Goal: Task Accomplishment & Management: Complete application form

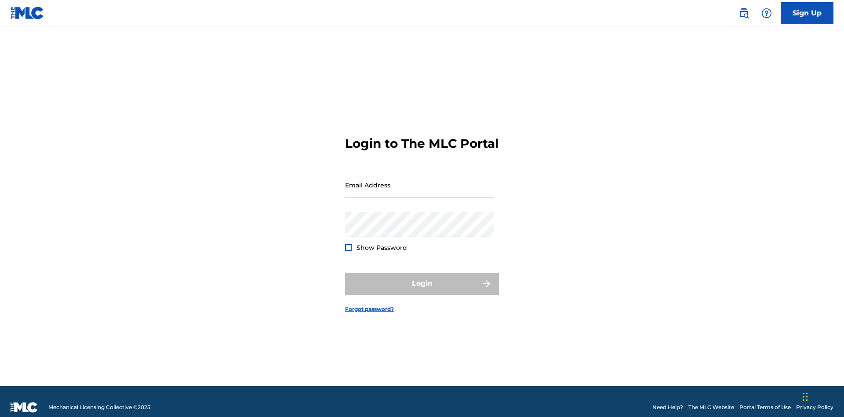
scroll to position [11, 0]
click at [420, 181] on input "Email Address" at bounding box center [419, 184] width 149 height 25
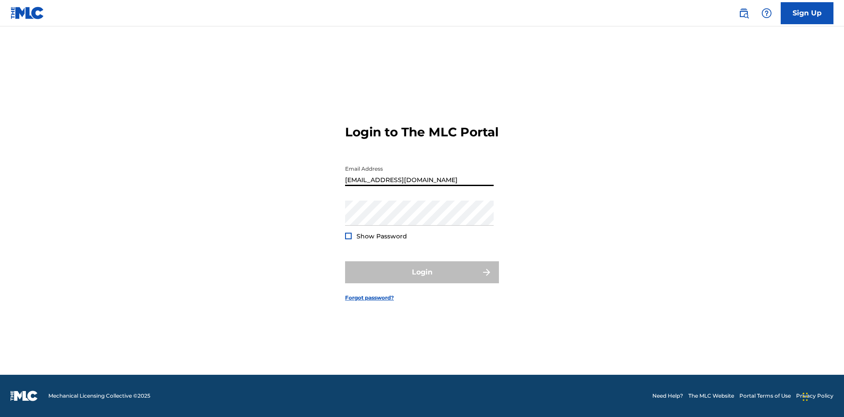
type input "[EMAIL_ADDRESS][DOMAIN_NAME]"
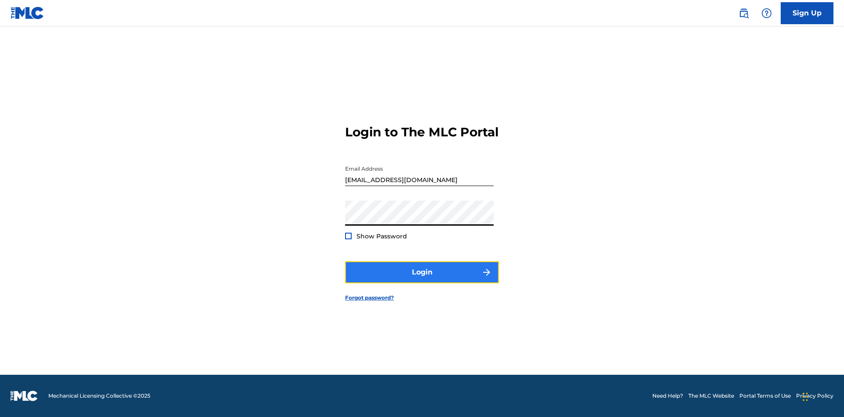
click at [422, 280] on button "Login" at bounding box center [422, 272] width 154 height 22
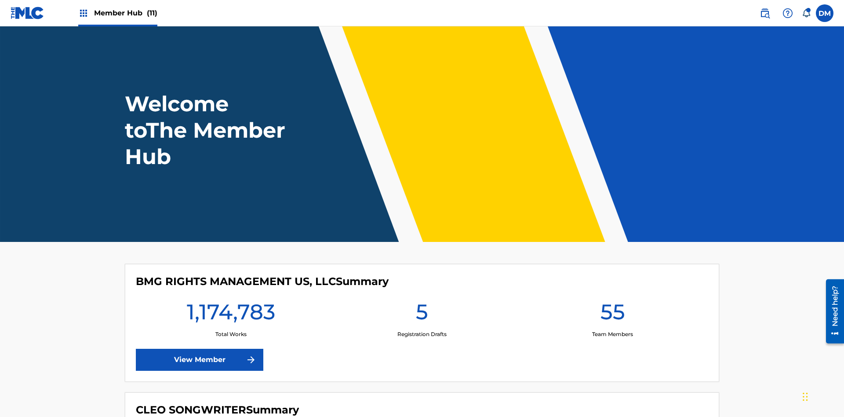
scroll to position [38, 0]
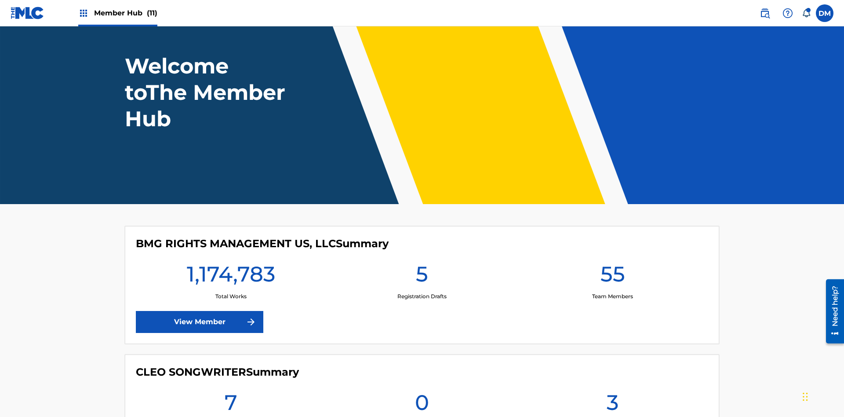
click at [125, 13] on span "Member Hub (11)" at bounding box center [125, 13] width 63 height 10
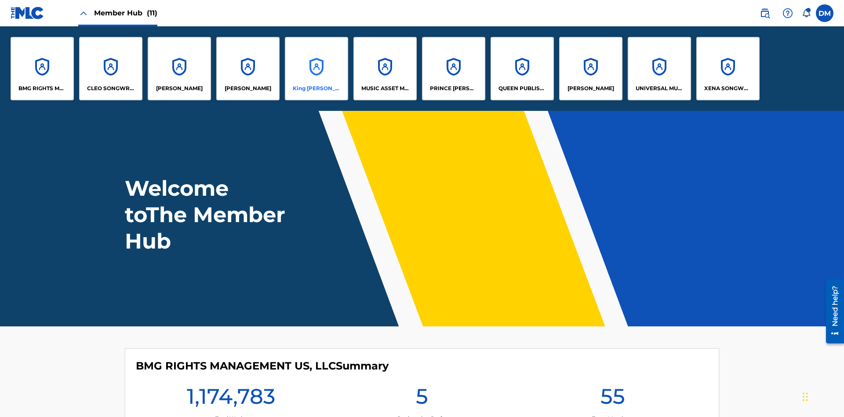
click at [316, 88] on p "King [PERSON_NAME]" at bounding box center [317, 88] width 48 height 8
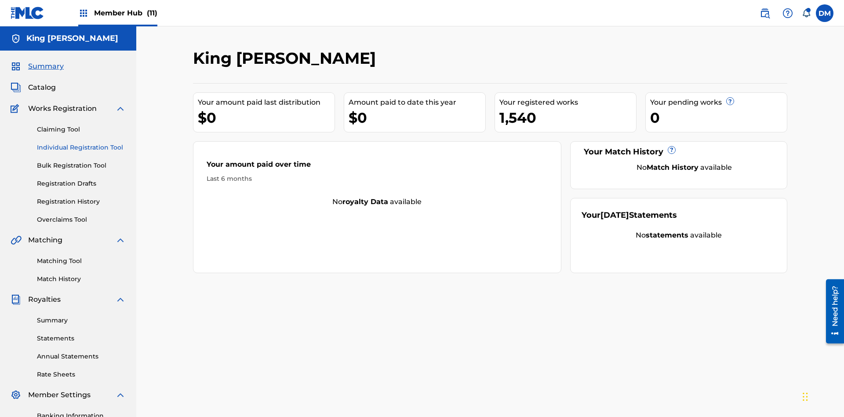
click at [81, 143] on link "Individual Registration Tool" at bounding box center [81, 147] width 89 height 9
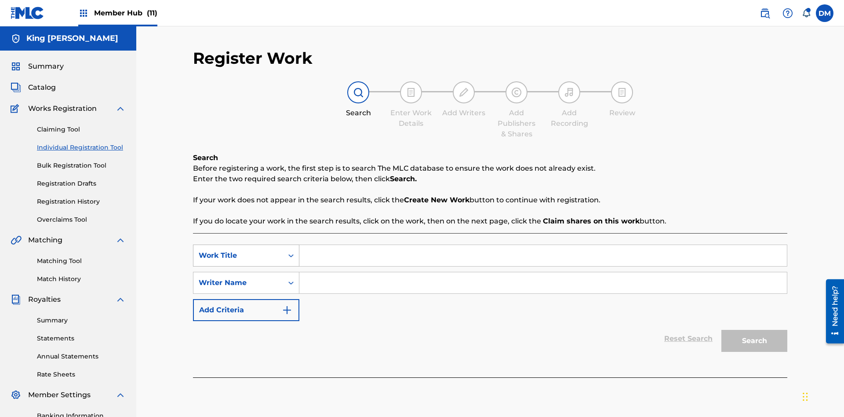
click at [238, 250] on div "Work Title" at bounding box center [238, 255] width 79 height 11
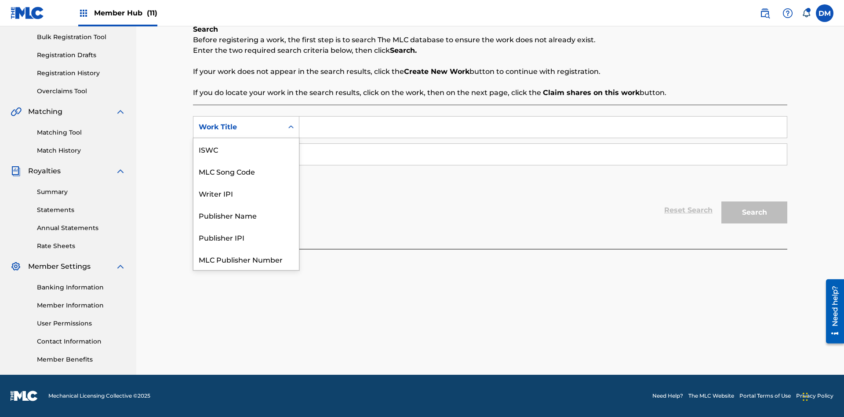
scroll to position [22, 0]
click at [246, 149] on div "MLC Song Code" at bounding box center [247, 149] width 106 height 22
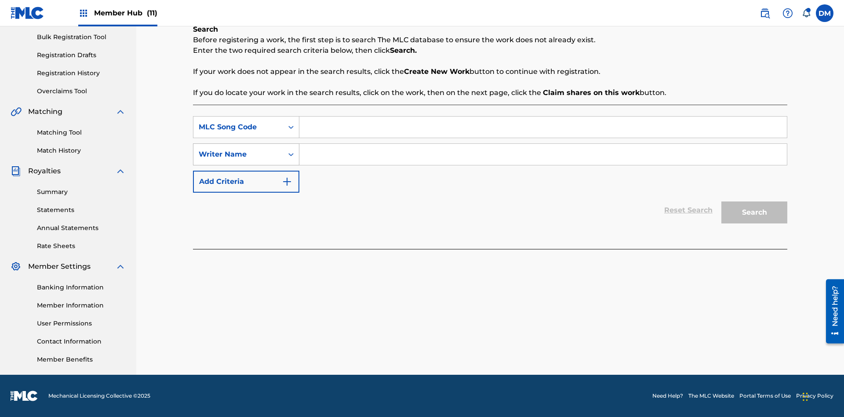
click at [238, 154] on div "Writer Name" at bounding box center [238, 154] width 79 height 11
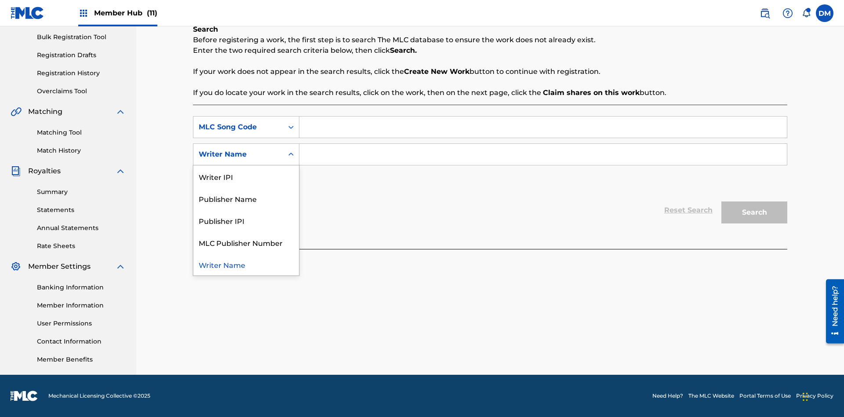
click at [246, 264] on div "Writer Name" at bounding box center [247, 264] width 106 height 22
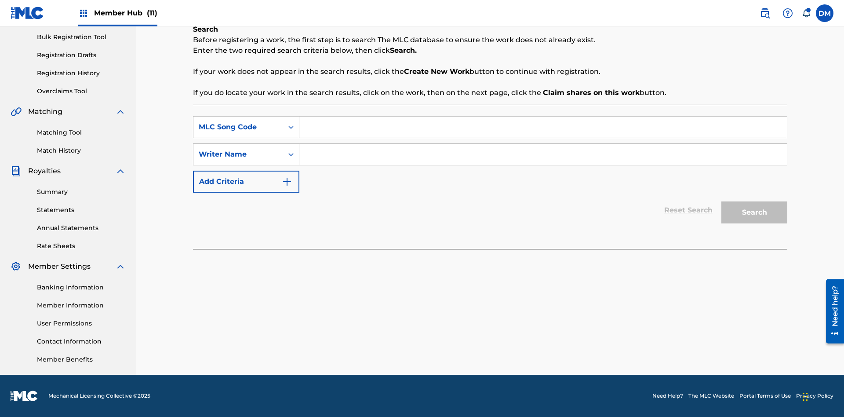
click at [543, 127] on input "Search Form" at bounding box center [544, 127] width 488 height 21
type input "RB0ZQR"
click at [543, 154] on input "Search Form" at bounding box center [544, 154] width 488 height 21
type input "TOM ZACHARY SEBASTIAN POHJOLA"
click at [755, 212] on button "Search" at bounding box center [755, 212] width 66 height 22
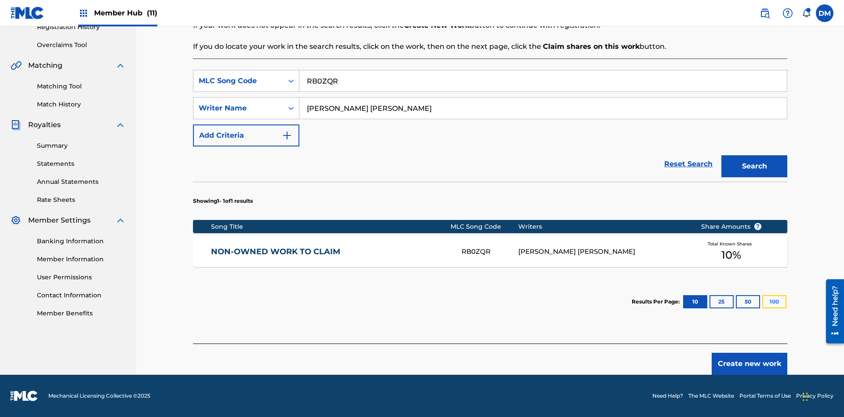
click at [763, 302] on button "100" at bounding box center [775, 301] width 24 height 13
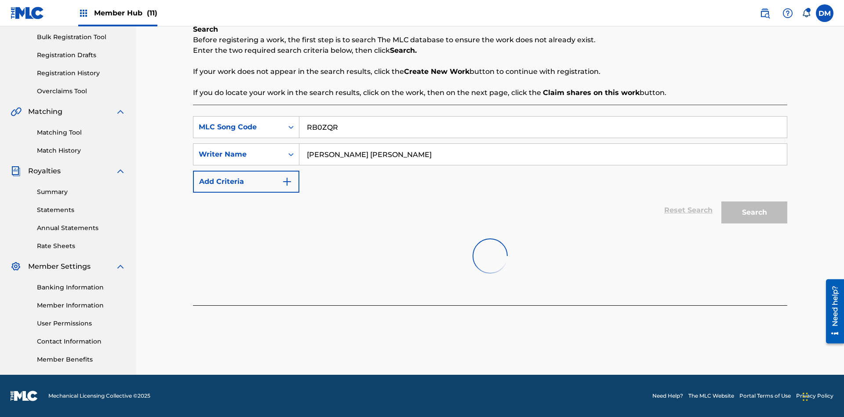
scroll to position [128, 0]
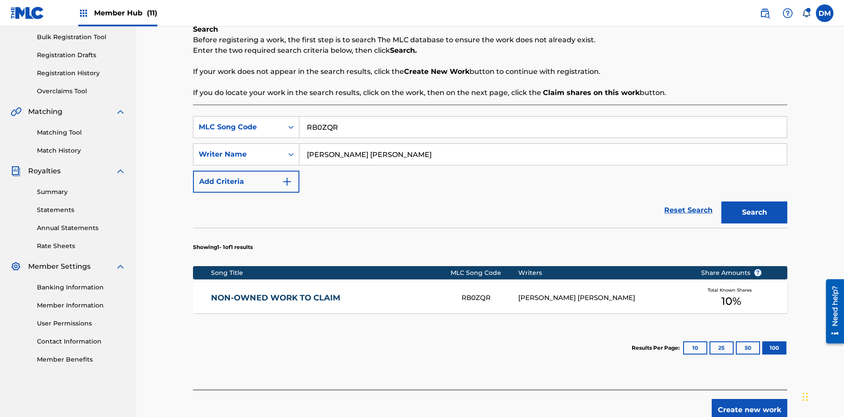
click at [490, 293] on div "RB0ZQR" at bounding box center [490, 298] width 56 height 10
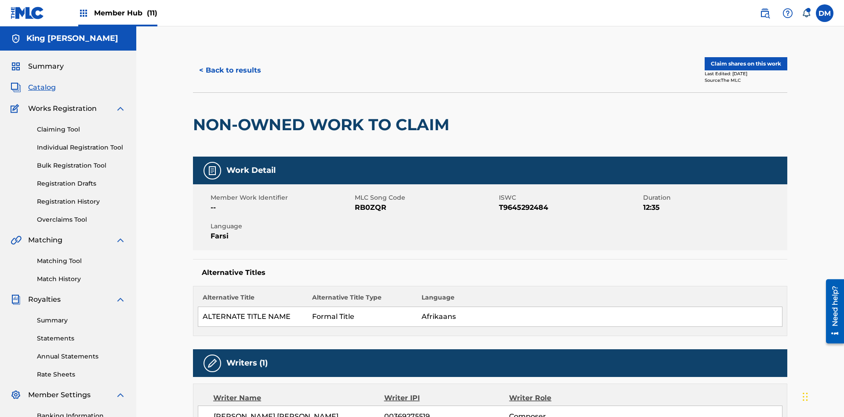
scroll to position [4, 0]
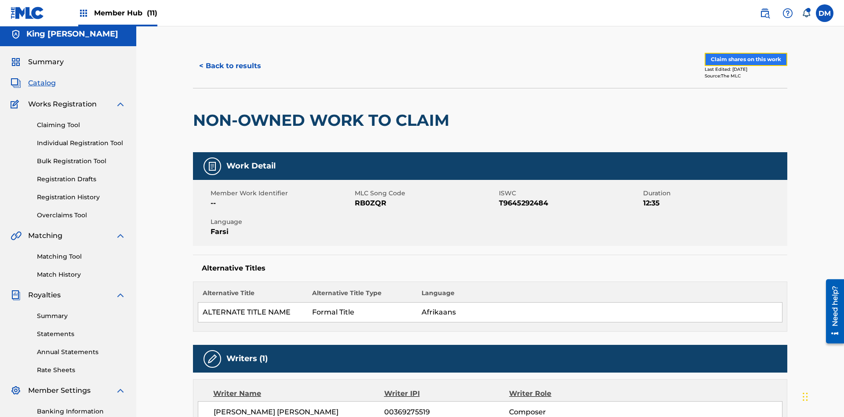
click at [746, 59] on button "Claim shares on this work" at bounding box center [746, 59] width 83 height 13
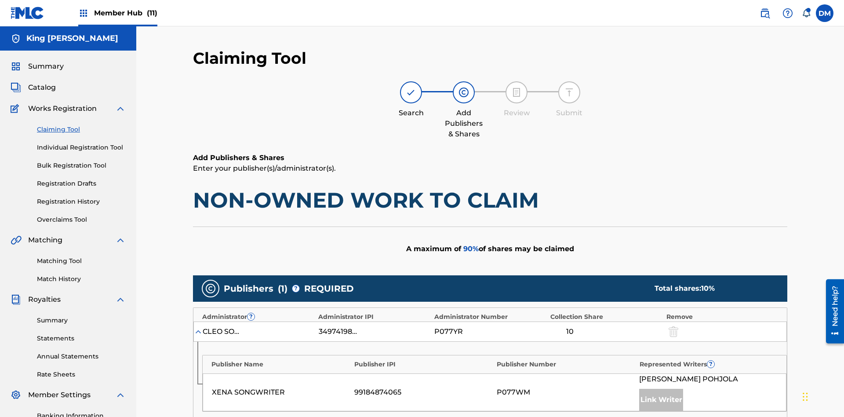
scroll to position [221, 0]
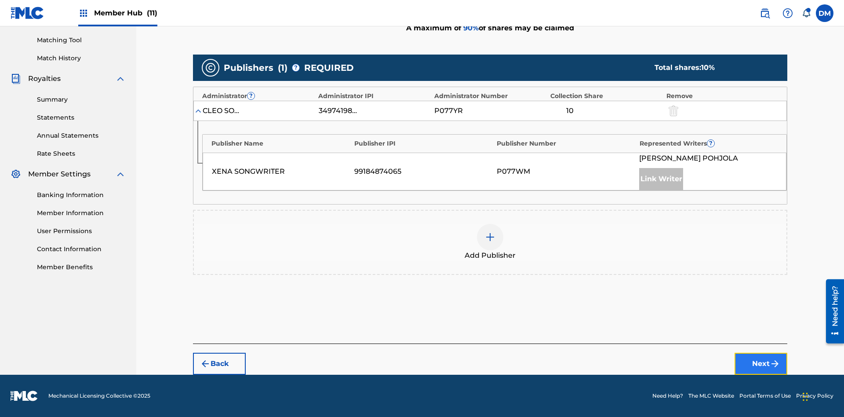
click at [761, 364] on button "Next" at bounding box center [761, 364] width 53 height 22
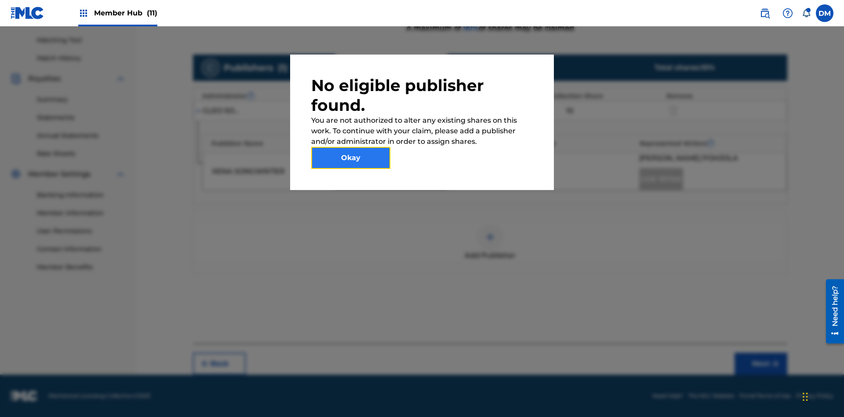
click at [351, 158] on button "Okay" at bounding box center [350, 158] width 79 height 22
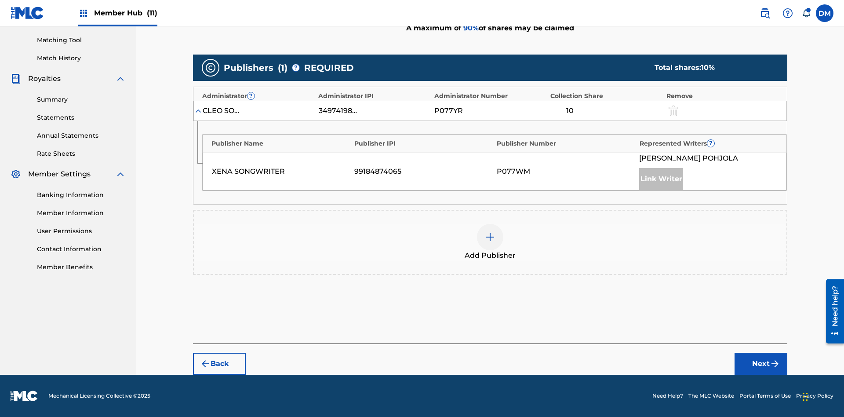
click at [490, 237] on img at bounding box center [490, 237] width 11 height 11
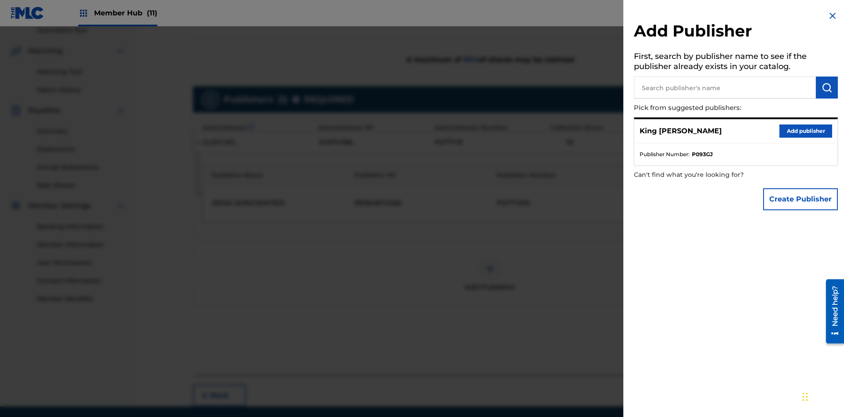
click at [725, 88] on input "text" at bounding box center [725, 88] width 182 height 22
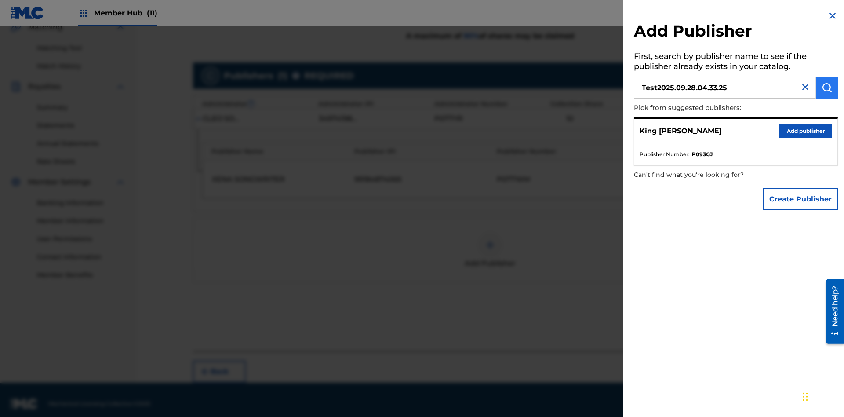
type input "Test2025.09.28.04.33.25"
click at [827, 88] on img "submit" at bounding box center [827, 87] width 11 height 11
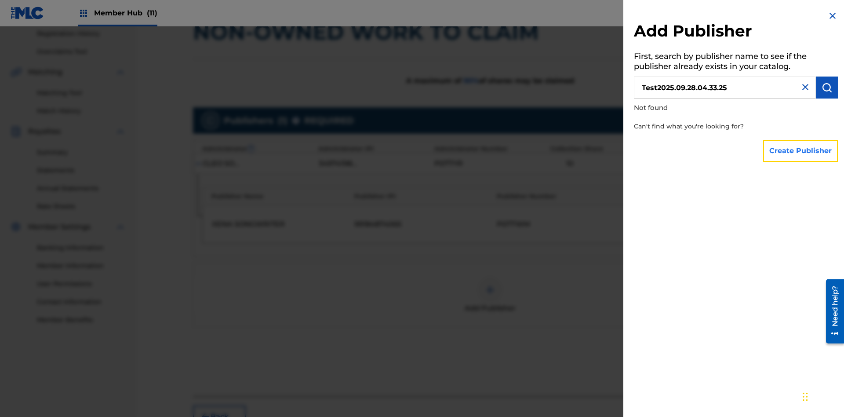
click at [801, 150] on button "Create Publisher" at bounding box center [801, 151] width 75 height 22
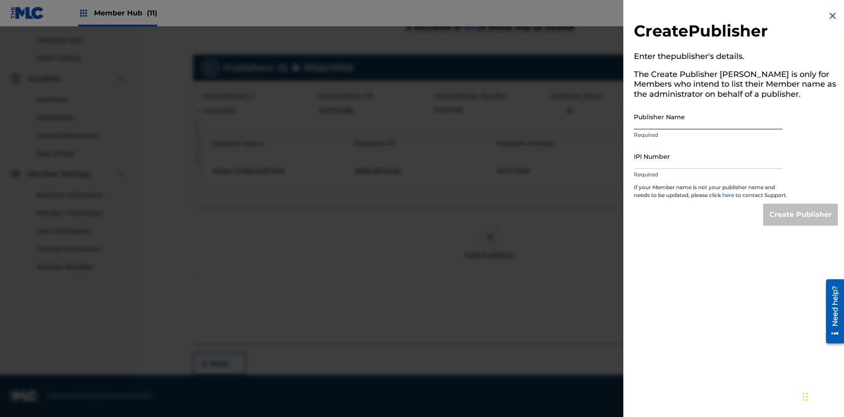
click at [709, 117] on input "Publisher Name" at bounding box center [708, 116] width 149 height 25
type input "Test2025.09.28.04.33.29"
click at [709, 156] on input "IPI Number" at bounding box center [708, 156] width 149 height 25
type input "00595839777"
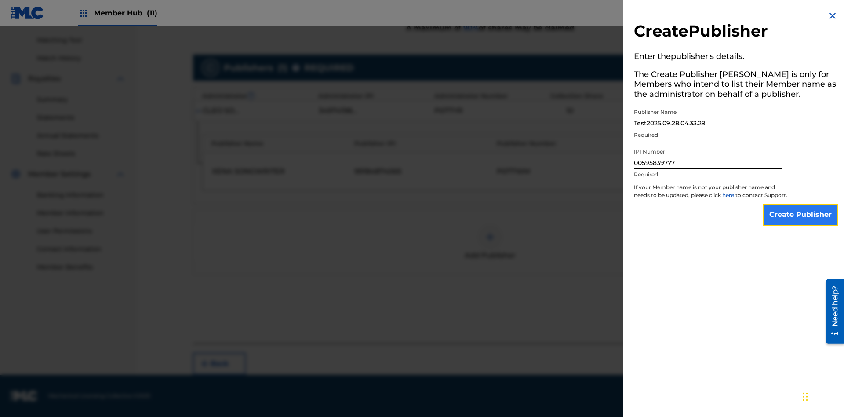
click at [801, 223] on input "Create Publisher" at bounding box center [801, 215] width 75 height 22
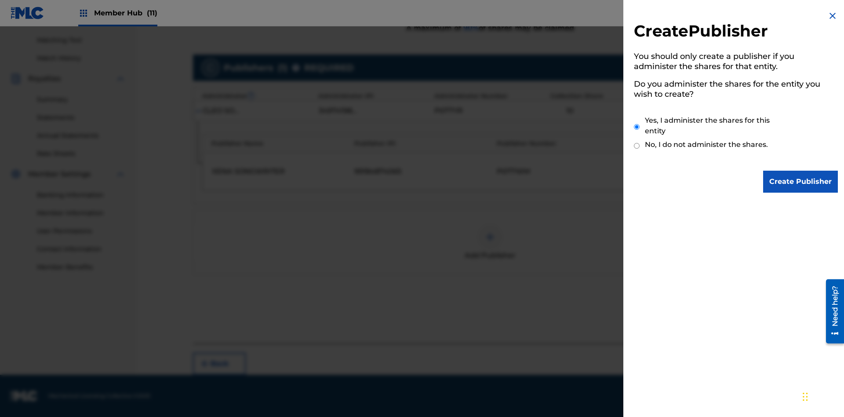
click at [637, 127] on input "Yes, I administer the shares for this entity" at bounding box center [637, 126] width 6 height 19
click at [801, 182] on input "Create Publisher" at bounding box center [801, 182] width 75 height 22
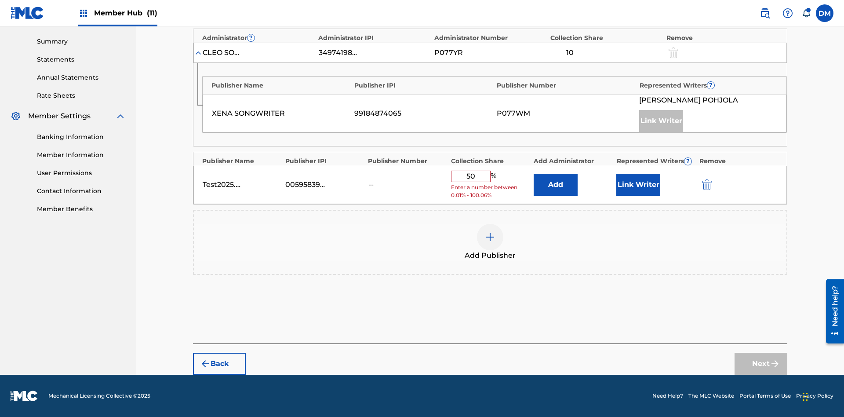
scroll to position [273, 0]
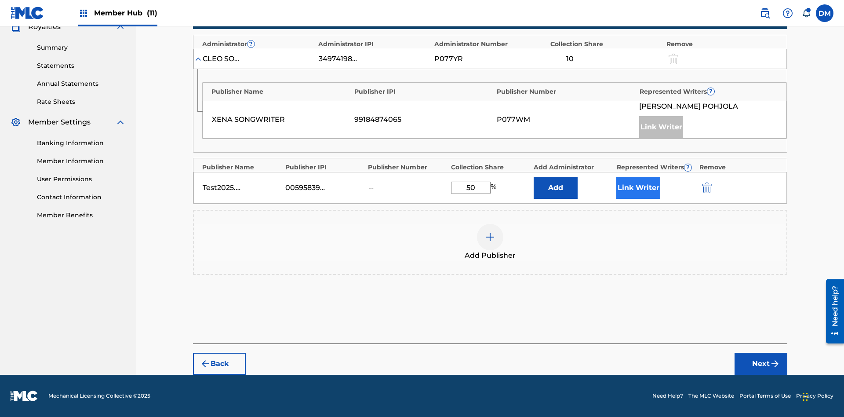
type input "50"
click at [639, 188] on button "Link Writer" at bounding box center [639, 188] width 44 height 22
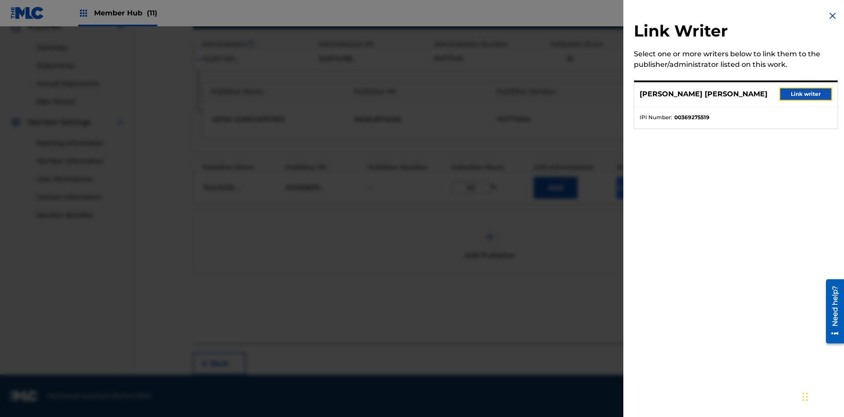
click at [806, 94] on button "Link writer" at bounding box center [806, 94] width 53 height 13
click at [639, 188] on button "Link Writer" at bounding box center [639, 188] width 44 height 22
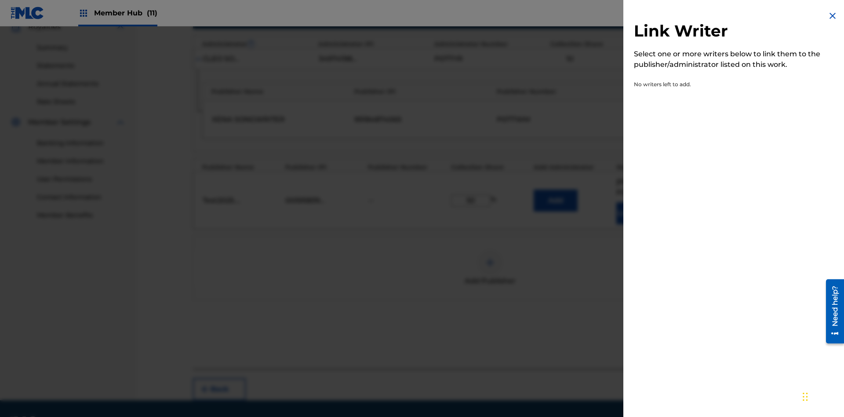
click at [833, 16] on img at bounding box center [833, 16] width 11 height 11
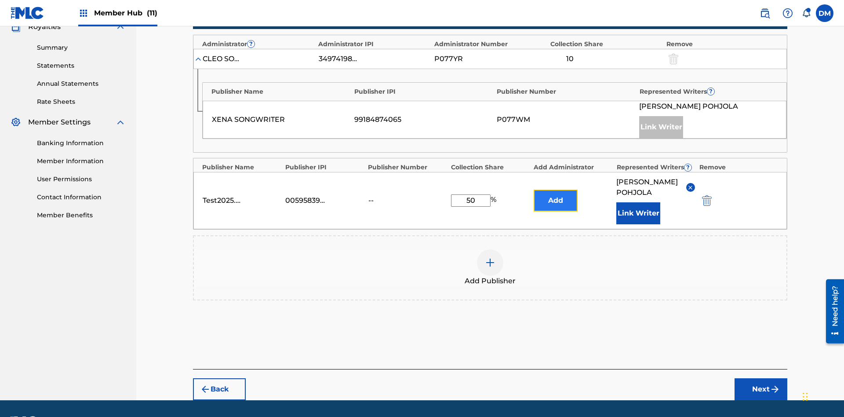
click at [556, 190] on button "Add" at bounding box center [556, 201] width 44 height 22
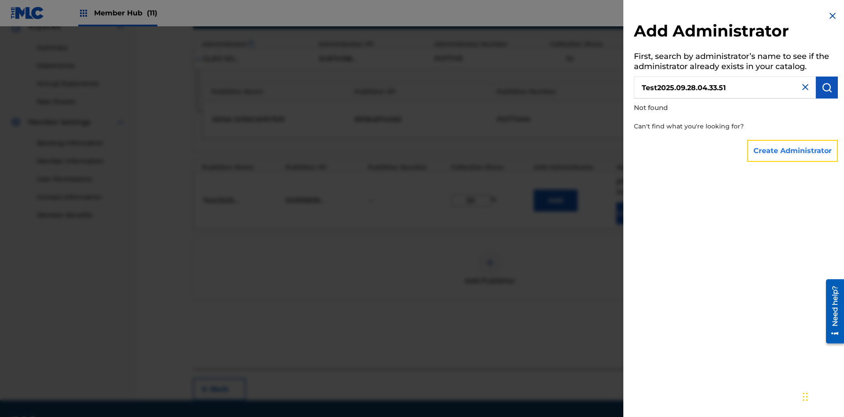
click at [793, 150] on button "Create Administrator" at bounding box center [793, 151] width 91 height 22
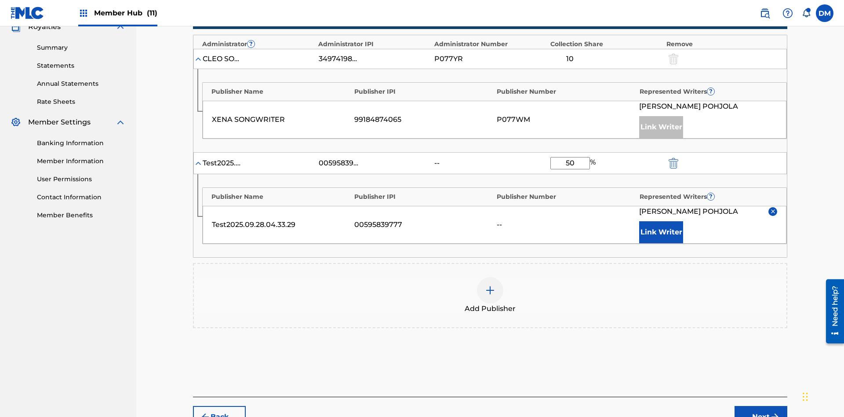
scroll to position [336, 0]
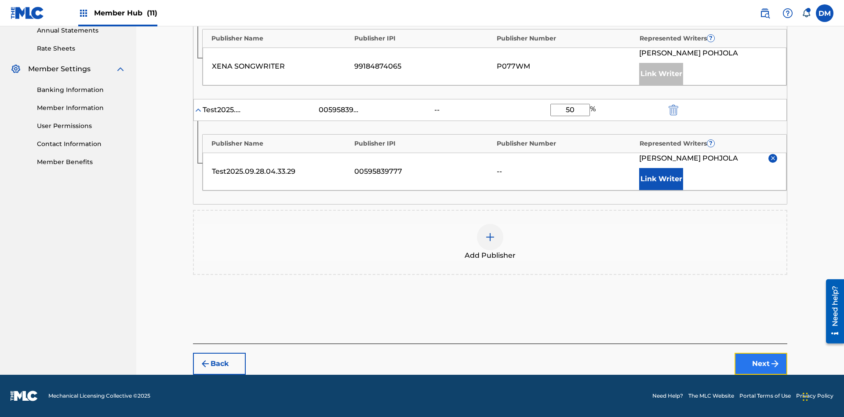
click at [761, 364] on button "Next" at bounding box center [761, 364] width 53 height 22
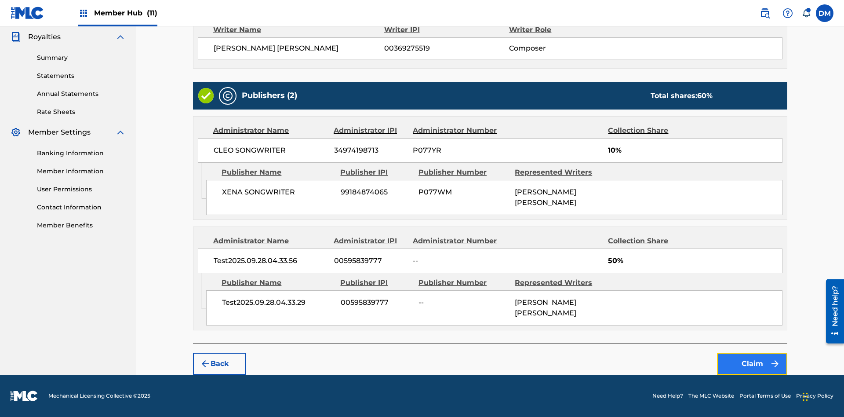
click at [753, 364] on button "Claim" at bounding box center [752, 364] width 70 height 22
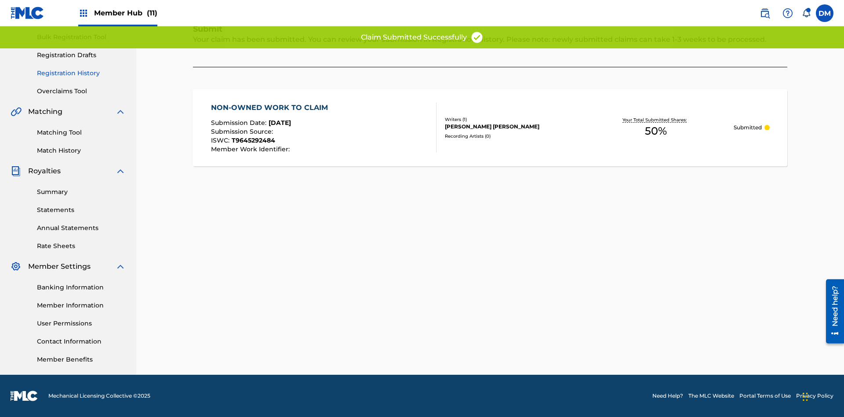
click at [81, 73] on link "Registration History" at bounding box center [81, 73] width 89 height 9
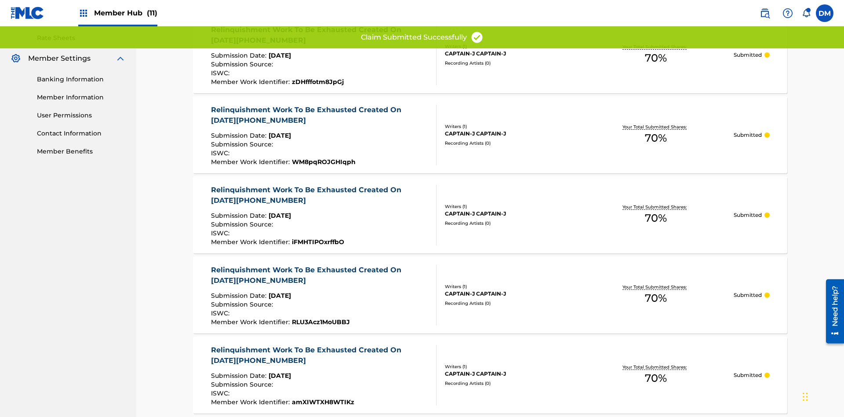
type input "NON-OWNED WORK TO CLAIM"
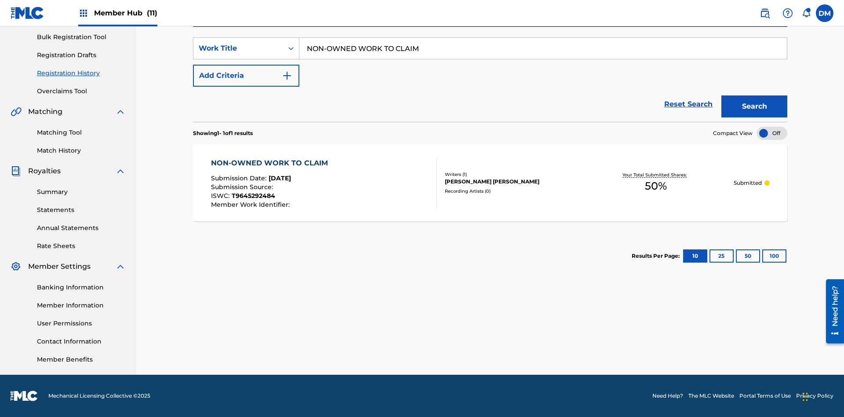
click at [490, 183] on div "TOM ZACHARY SEBASTIAN POHJOLA" at bounding box center [511, 182] width 133 height 8
